Goal: Navigation & Orientation: Find specific page/section

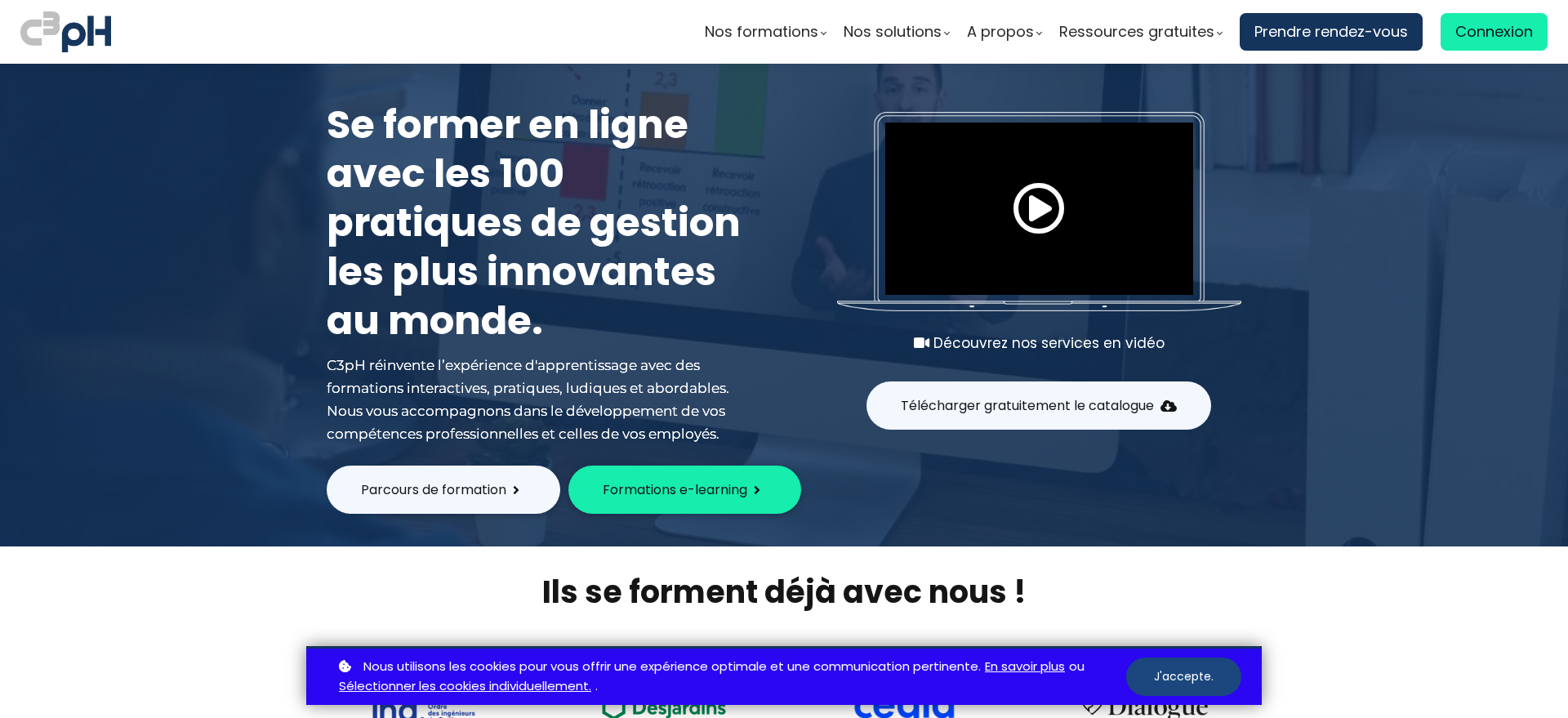
click at [1204, 694] on button "J'accepte." at bounding box center [1183, 676] width 115 height 38
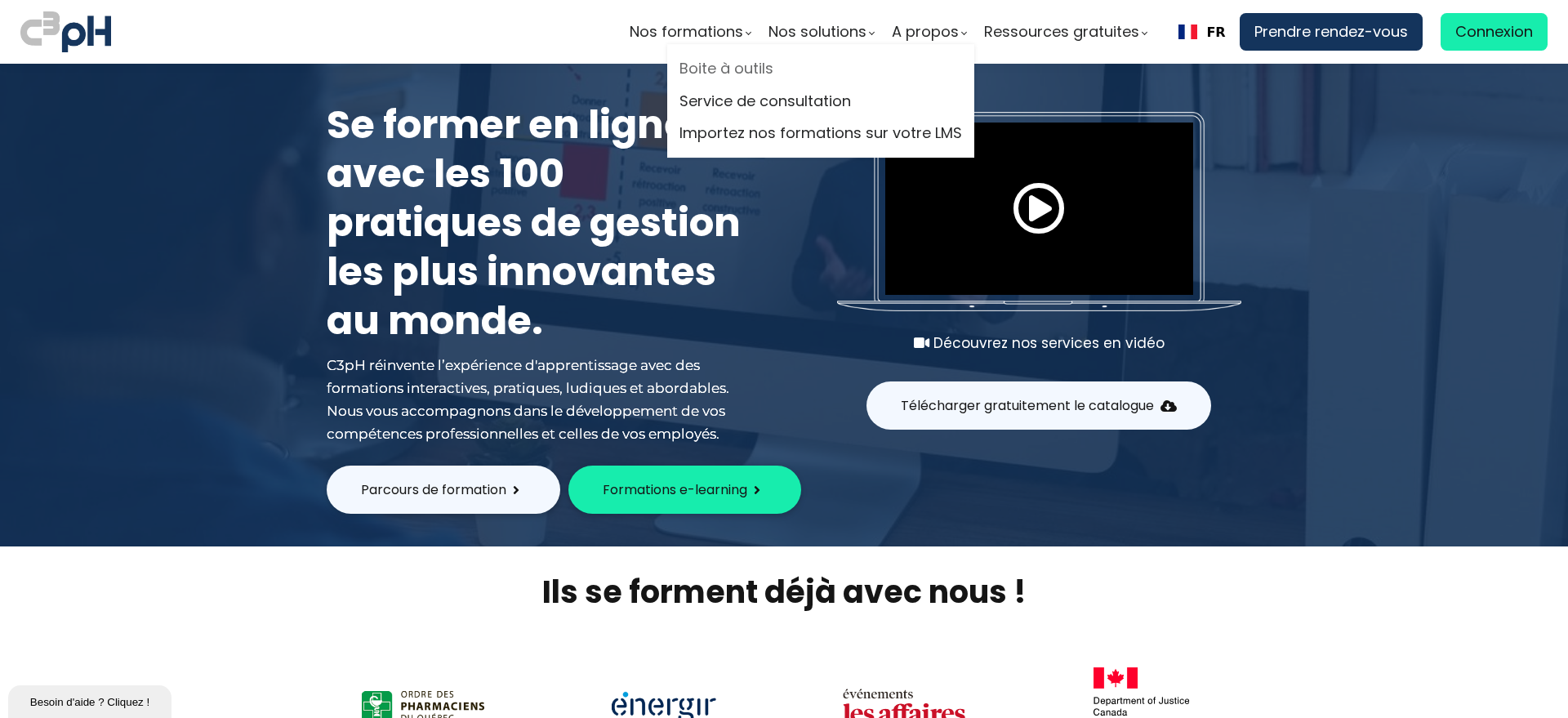
click at [725, 74] on link "Boite à outils" at bounding box center [821, 68] width 282 height 25
